Goal: Information Seeking & Learning: Learn about a topic

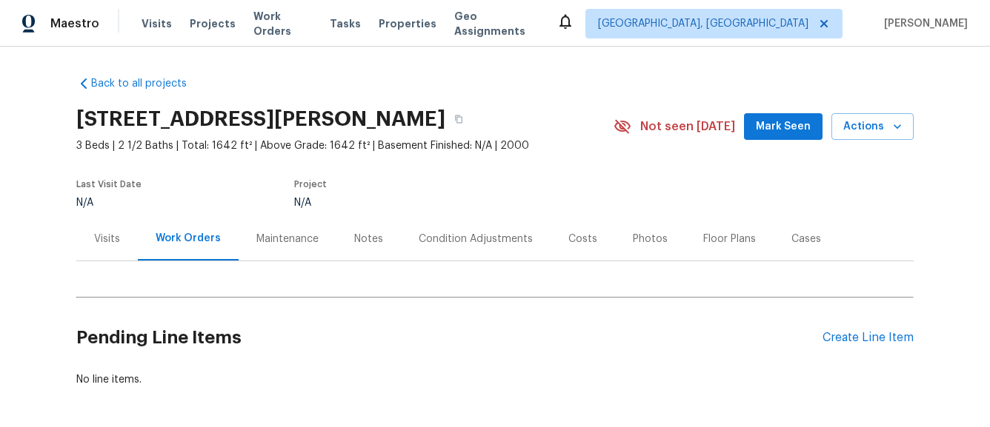
click at [479, 244] on div "Condition Adjustments" at bounding box center [476, 239] width 114 height 15
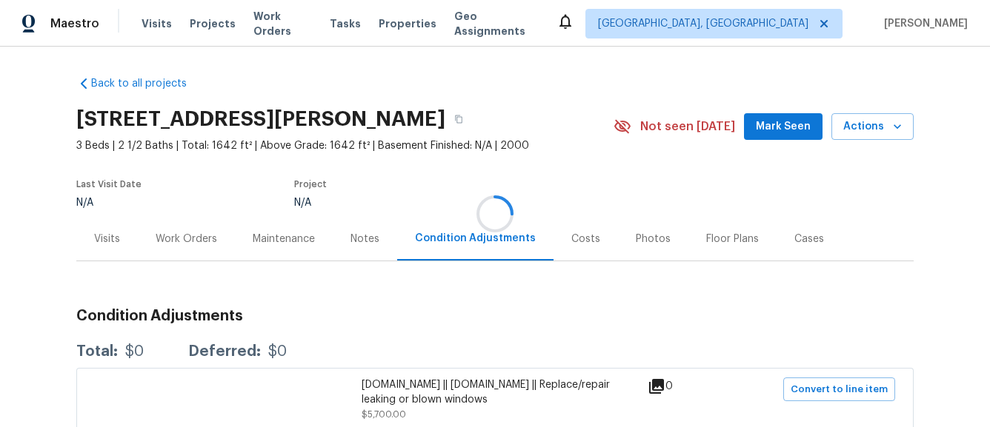
click at [355, 241] on div "Notes" at bounding box center [364, 239] width 29 height 15
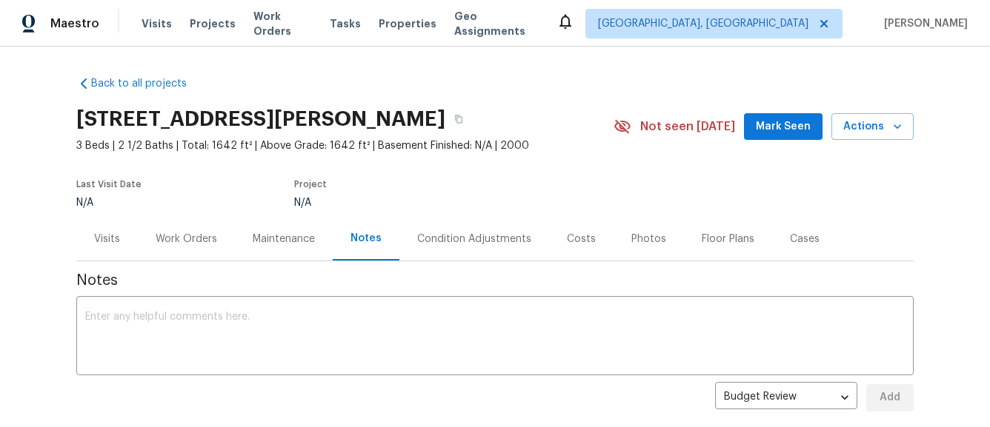
scroll to position [84, 0]
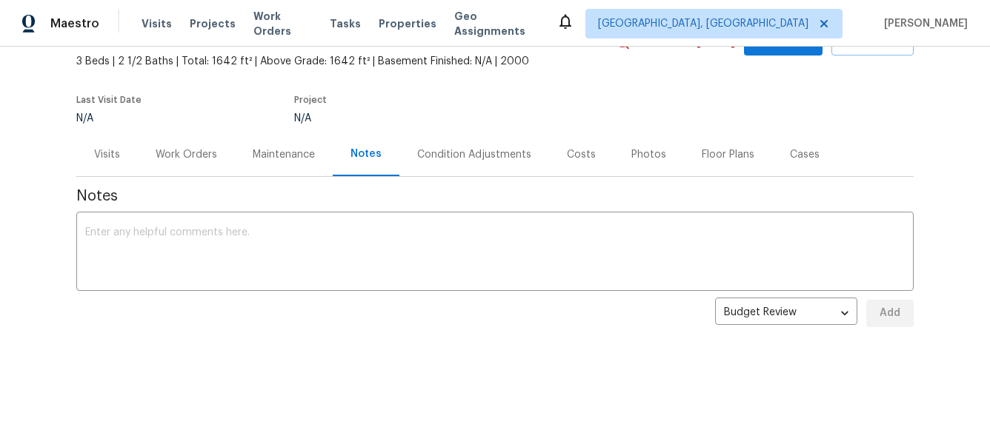
click at [812, 153] on div "Cases" at bounding box center [804, 155] width 65 height 44
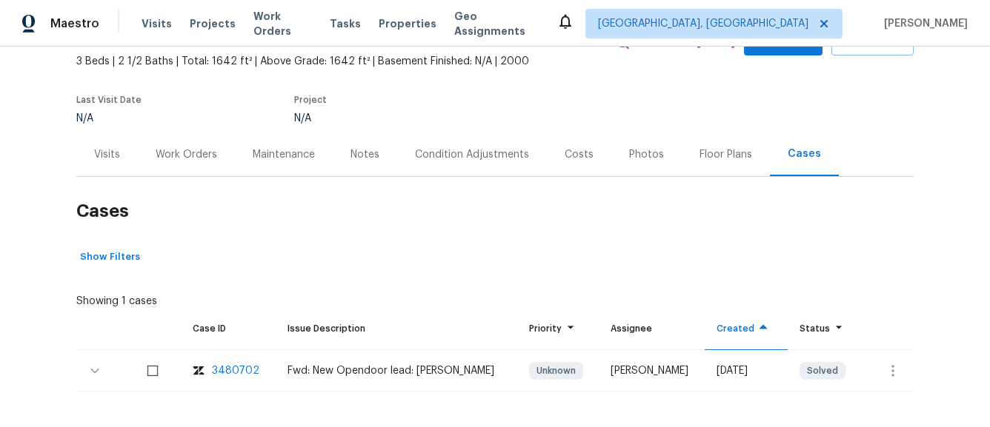
click at [737, 147] on div "Floor Plans" at bounding box center [725, 154] width 53 height 15
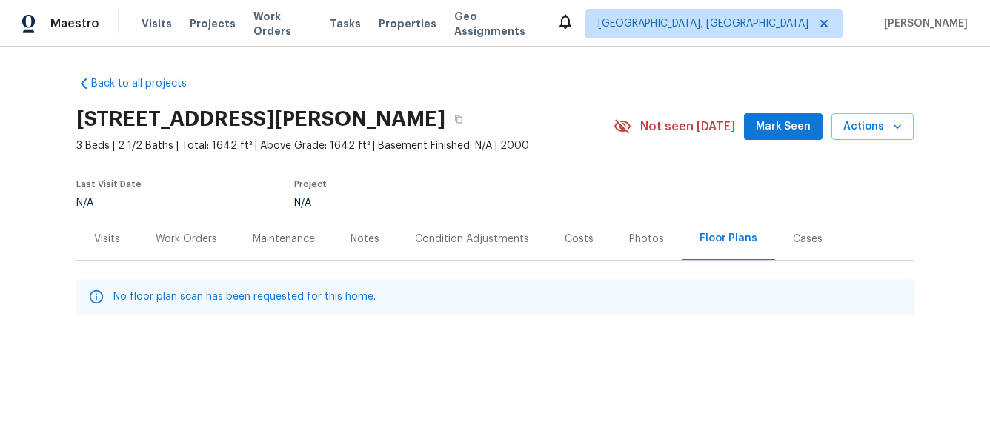
click at [641, 239] on div "Photos" at bounding box center [646, 239] width 35 height 15
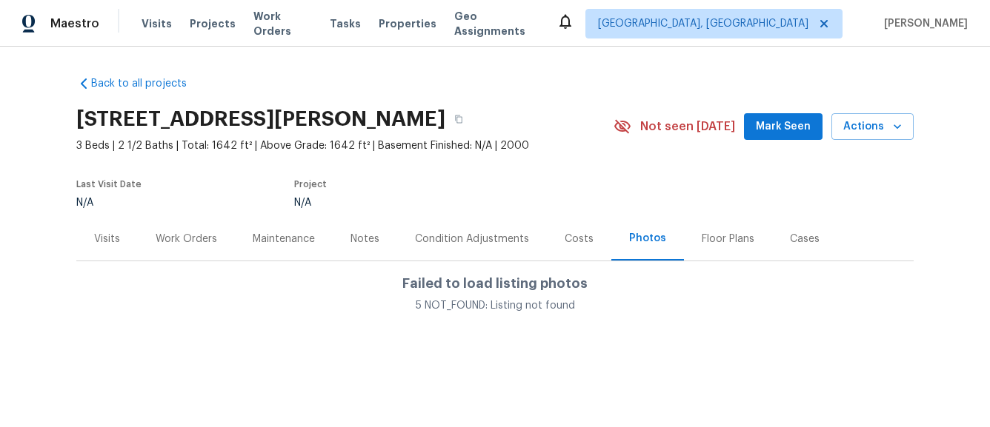
click at [572, 240] on div "Costs" at bounding box center [579, 239] width 29 height 15
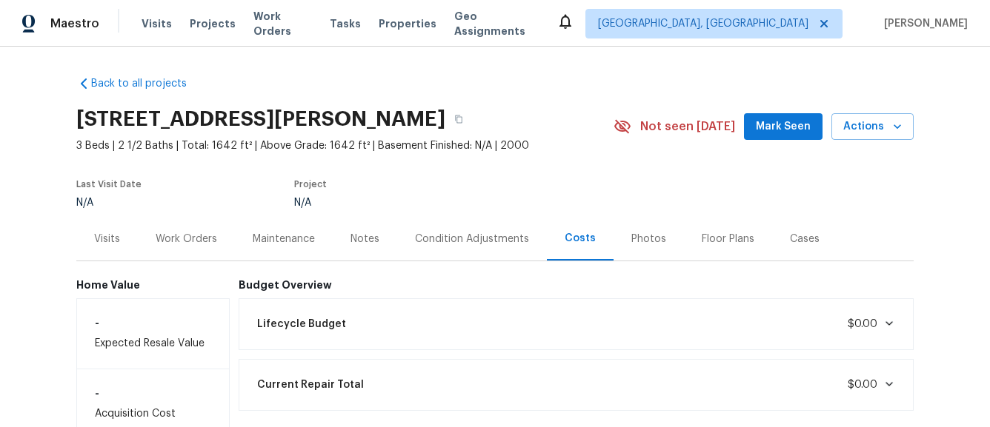
click at [490, 236] on div "Condition Adjustments" at bounding box center [472, 239] width 114 height 15
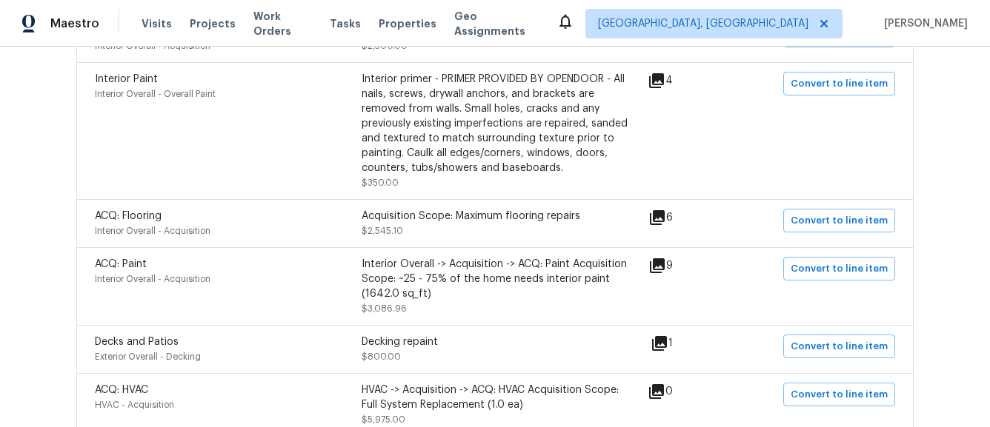
scroll to position [582, 0]
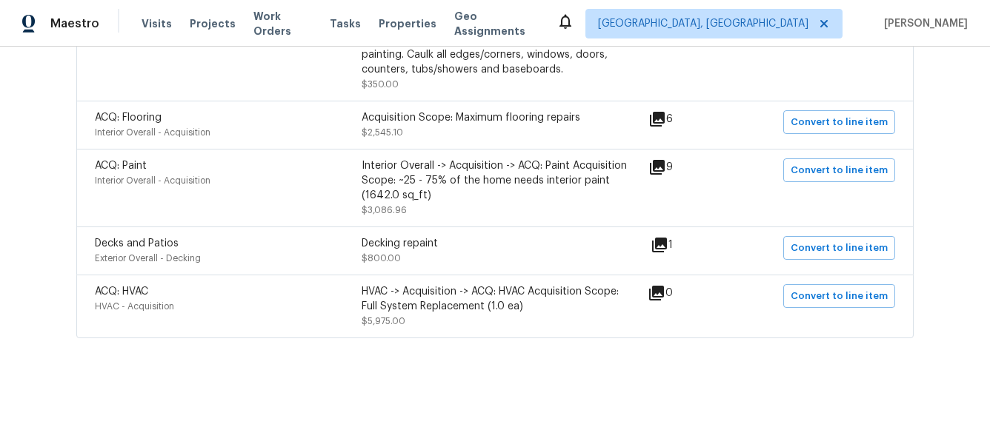
click at [459, 313] on div "HVAC -> Acquisition -> ACQ: HVAC Acquisition Scope: Full System Replacement (1.…" at bounding box center [495, 299] width 267 height 30
click at [664, 296] on icon at bounding box center [656, 293] width 18 height 18
click at [539, 304] on div "HVAC -> Acquisition -> ACQ: HVAC Acquisition Scope: Full System Replacement (1.…" at bounding box center [495, 299] width 267 height 30
click at [470, 295] on div "HVAC -> Acquisition -> ACQ: HVAC Acquisition Scope: Full System Replacement (1.…" at bounding box center [495, 299] width 267 height 30
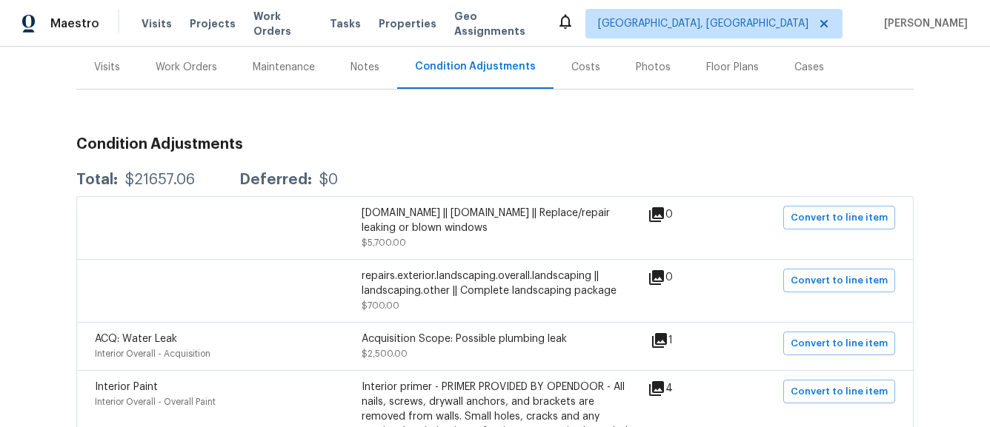
scroll to position [167, 0]
